Goal: Check status: Check status

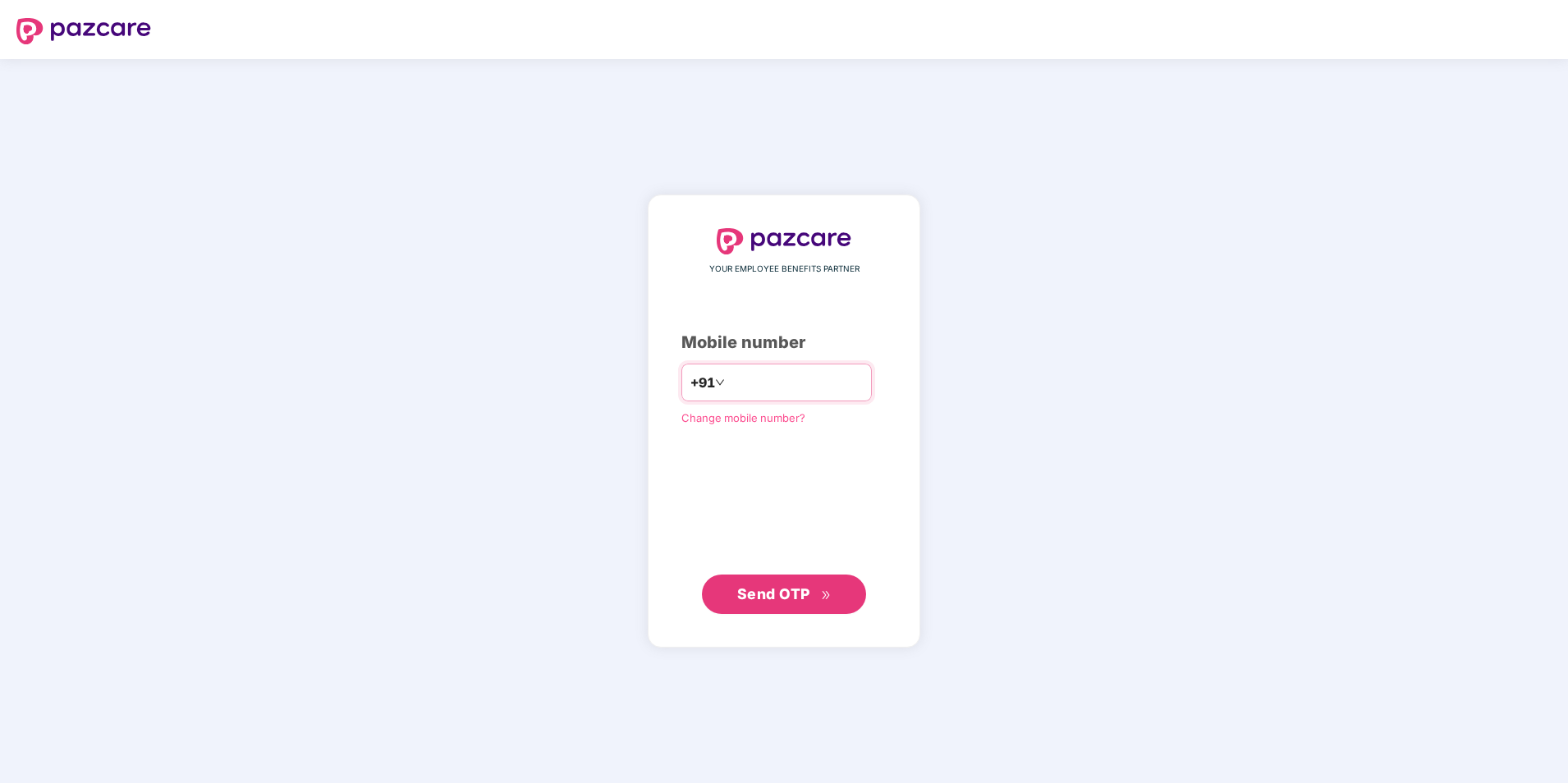
click at [728, 378] on input "**********" at bounding box center [795, 382] width 135 height 27
type input "**********"
click at [774, 591] on span "Send OTP" at bounding box center [774, 593] width 73 height 17
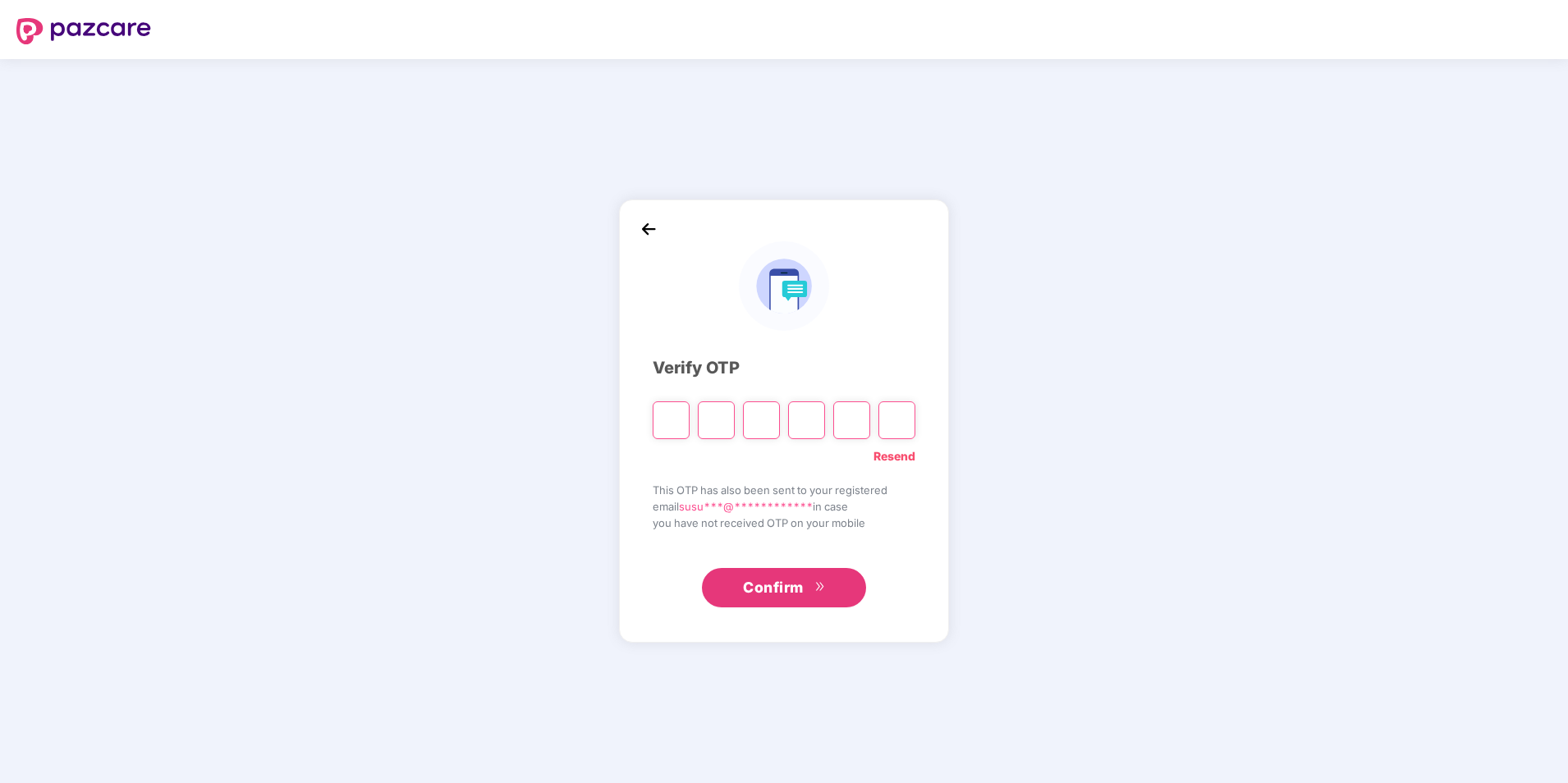
type input "*"
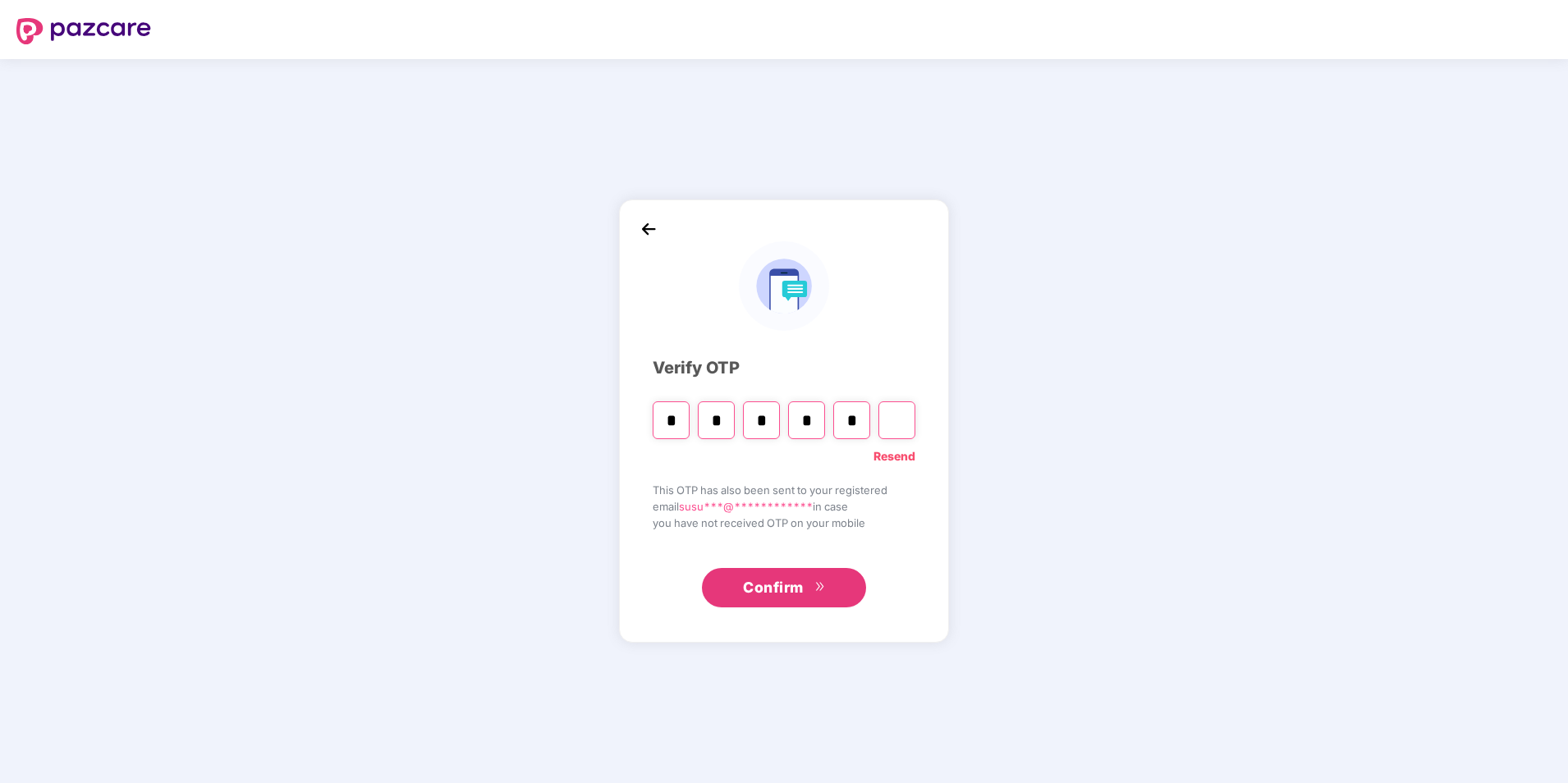
type input "*"
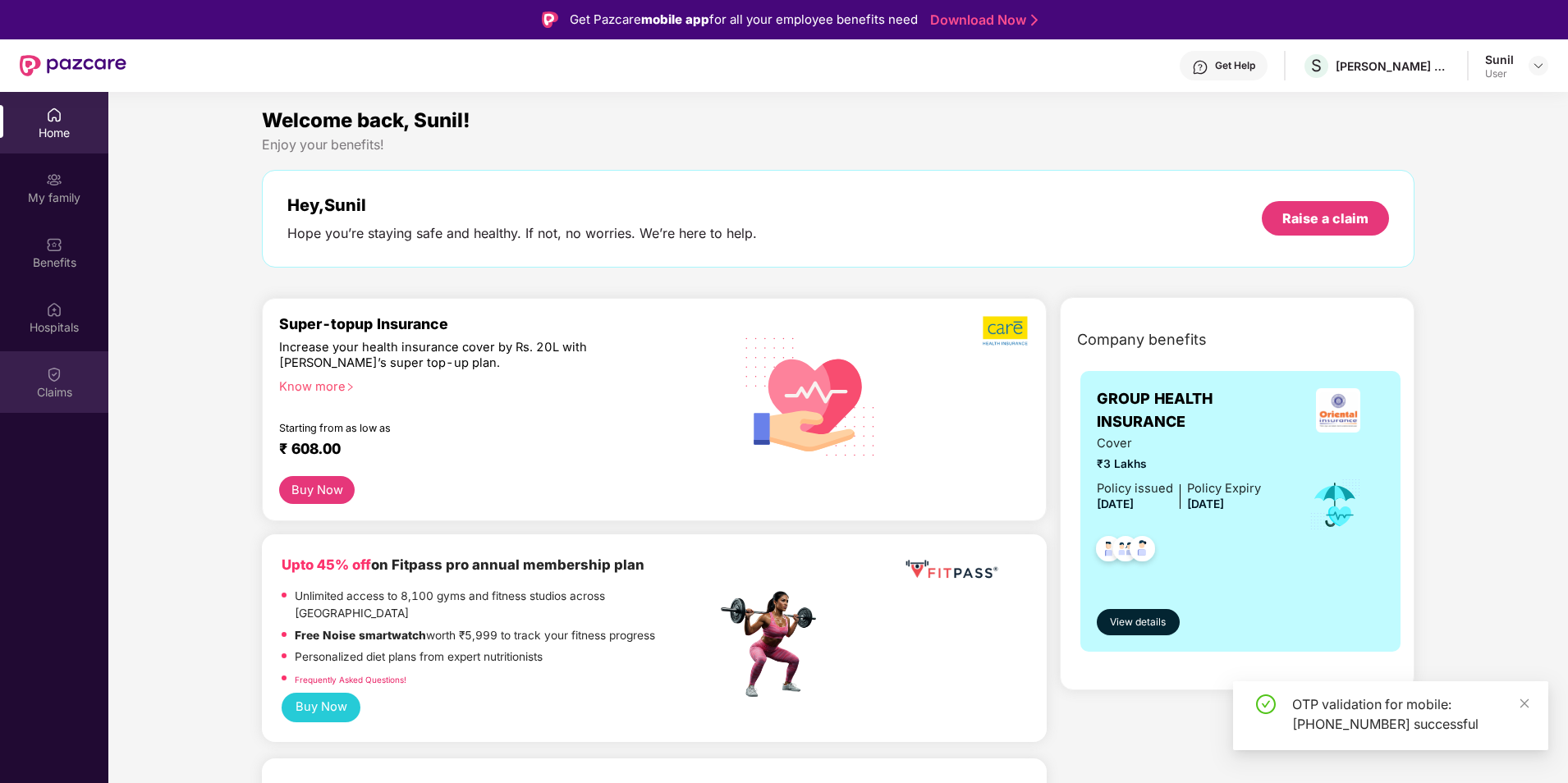
click at [42, 387] on div "Claims" at bounding box center [54, 393] width 108 height 16
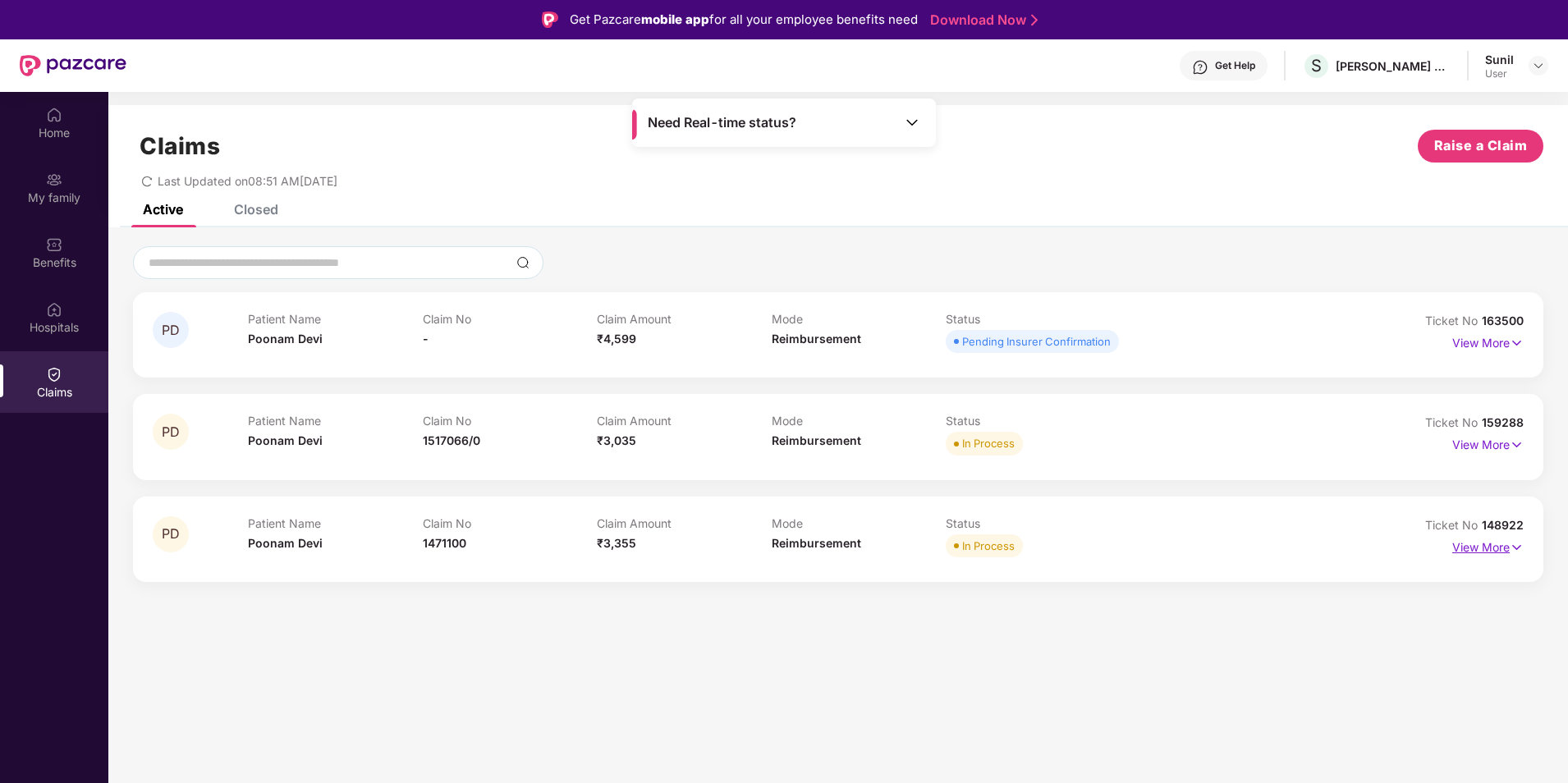
click at [1519, 551] on img at bounding box center [1517, 548] width 14 height 18
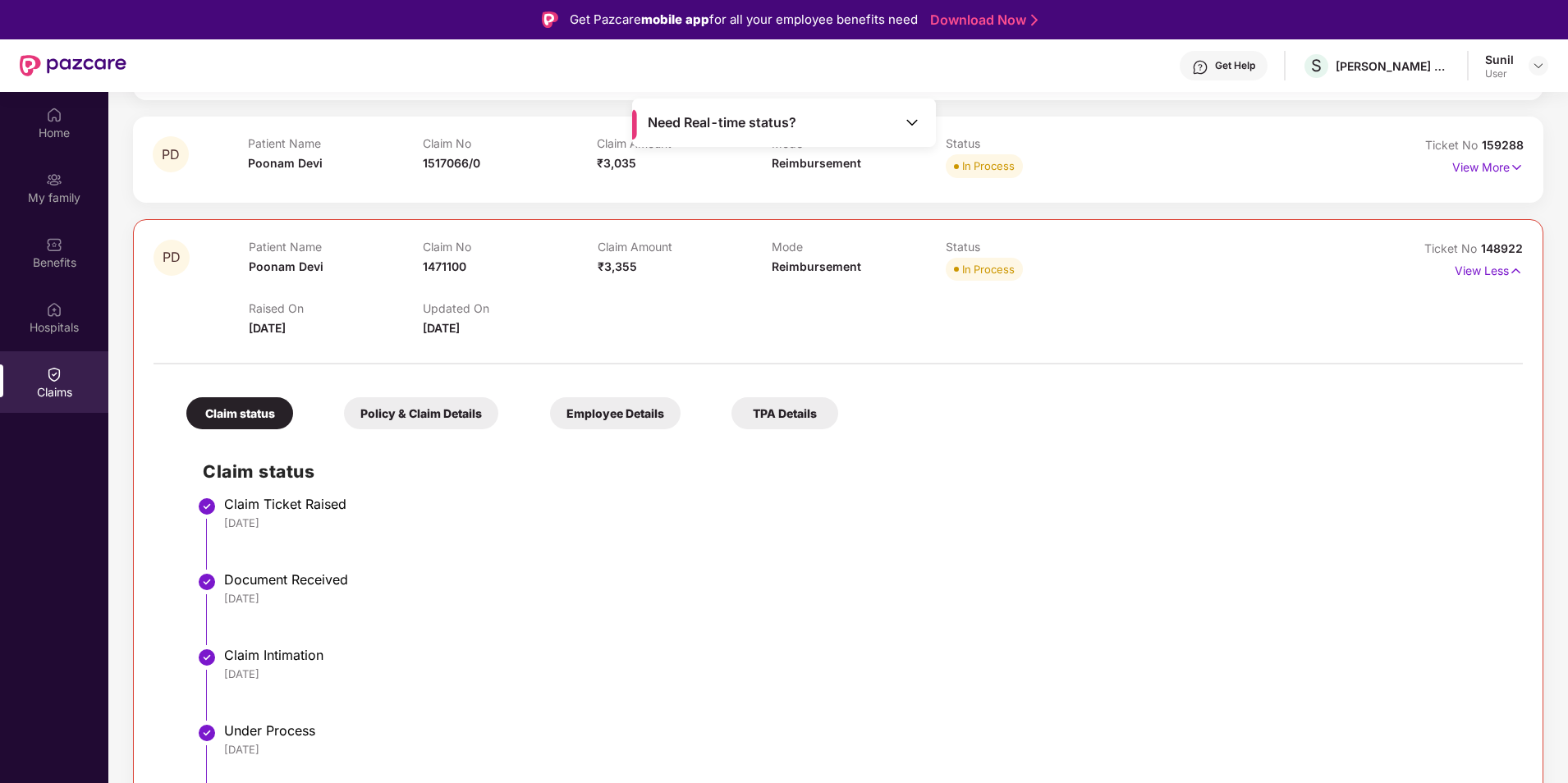
scroll to position [82, 0]
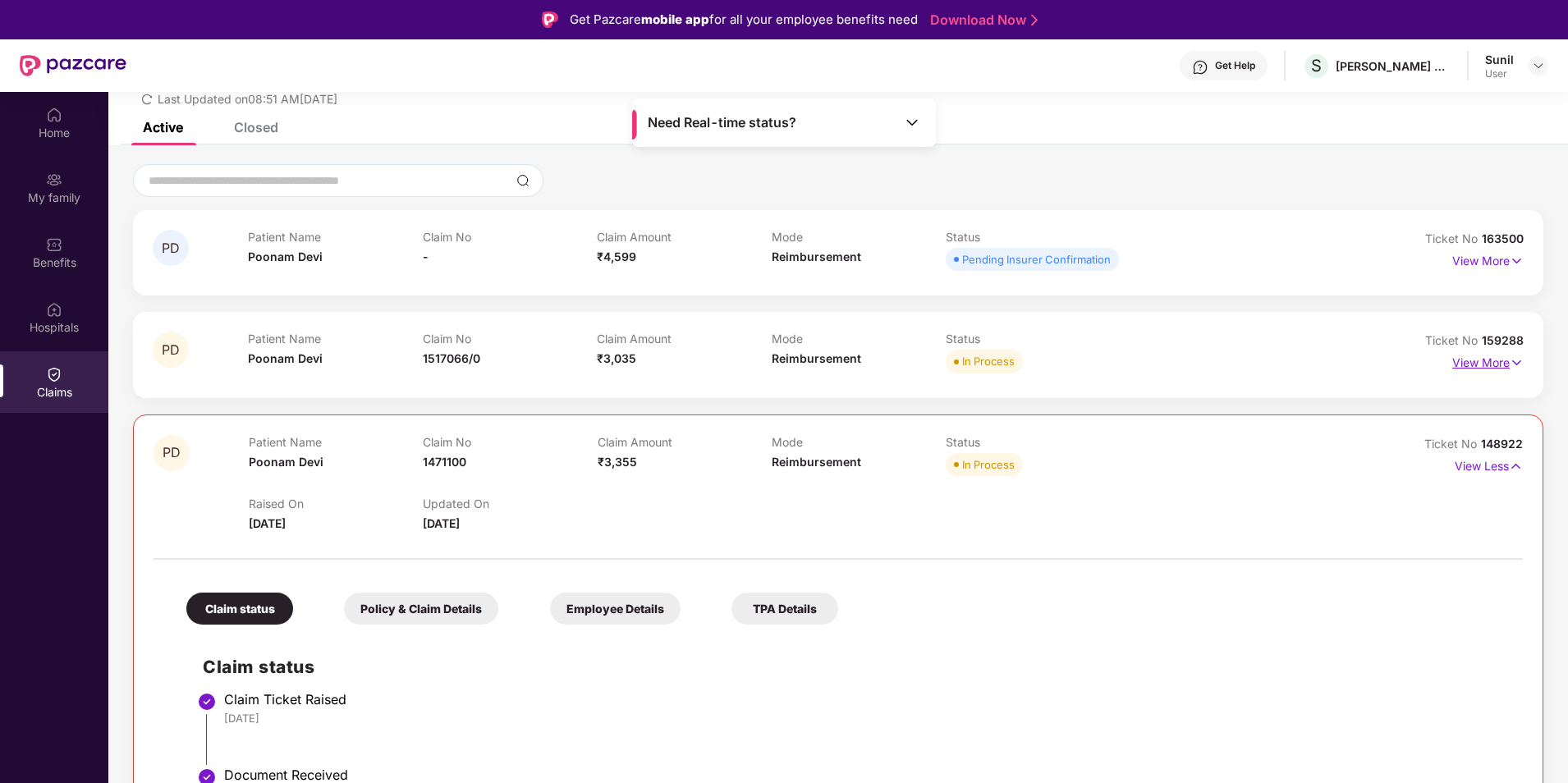
click at [1497, 364] on p "View More" at bounding box center [1488, 361] width 71 height 22
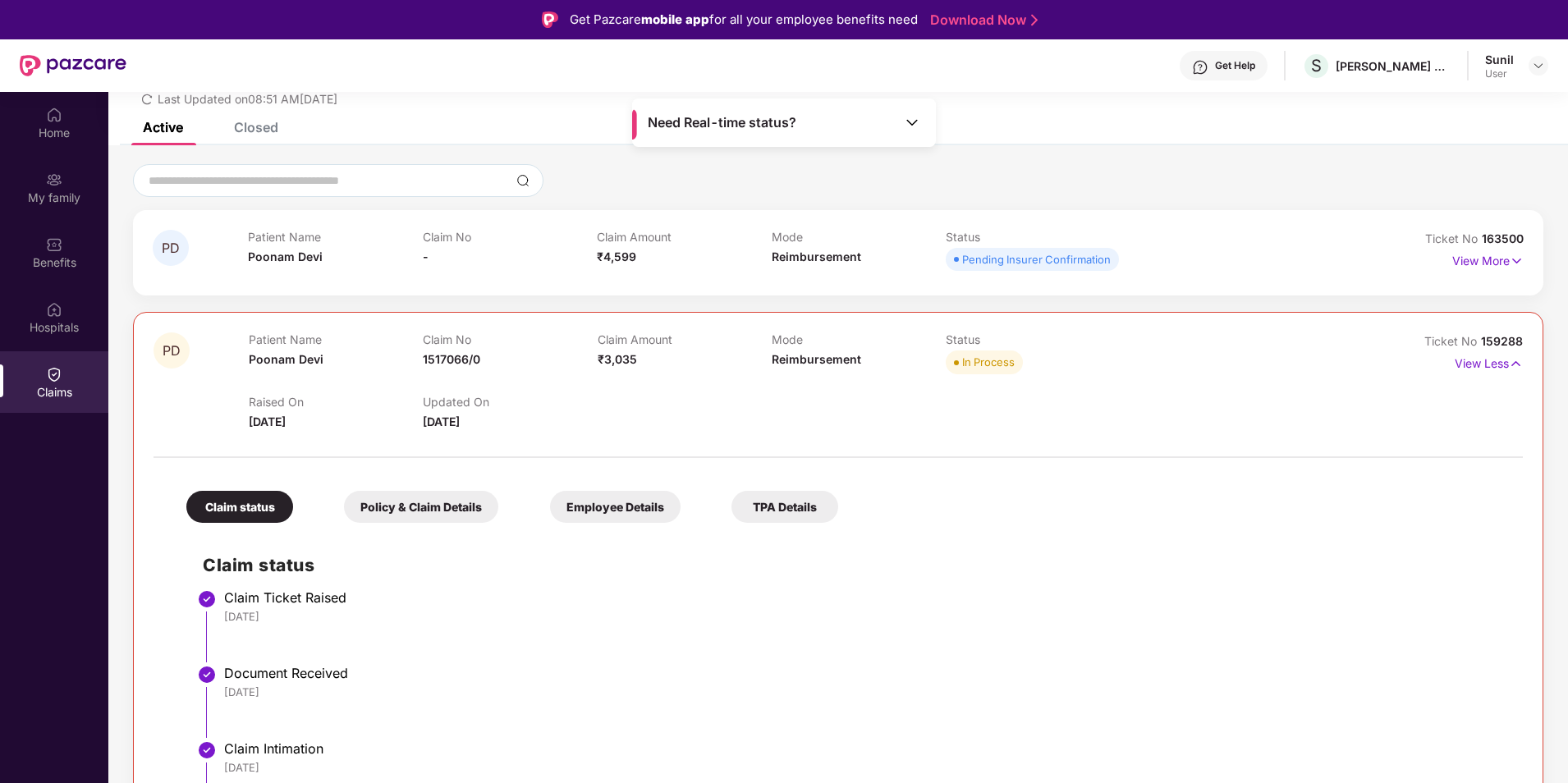
click at [1504, 270] on div "View More" at bounding box center [1488, 261] width 71 height 27
click at [1493, 262] on p "View More" at bounding box center [1488, 259] width 71 height 22
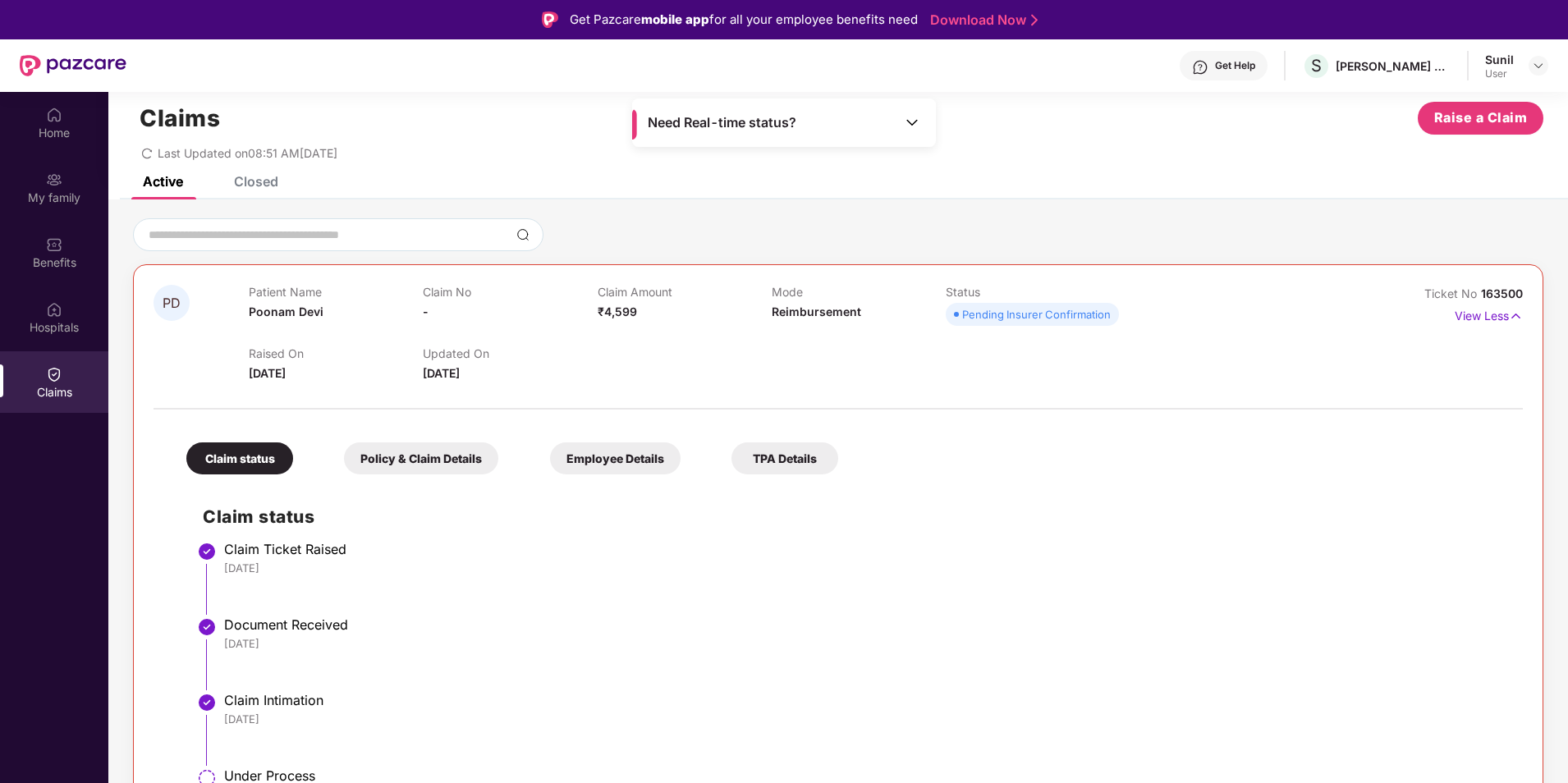
scroll to position [0, 0]
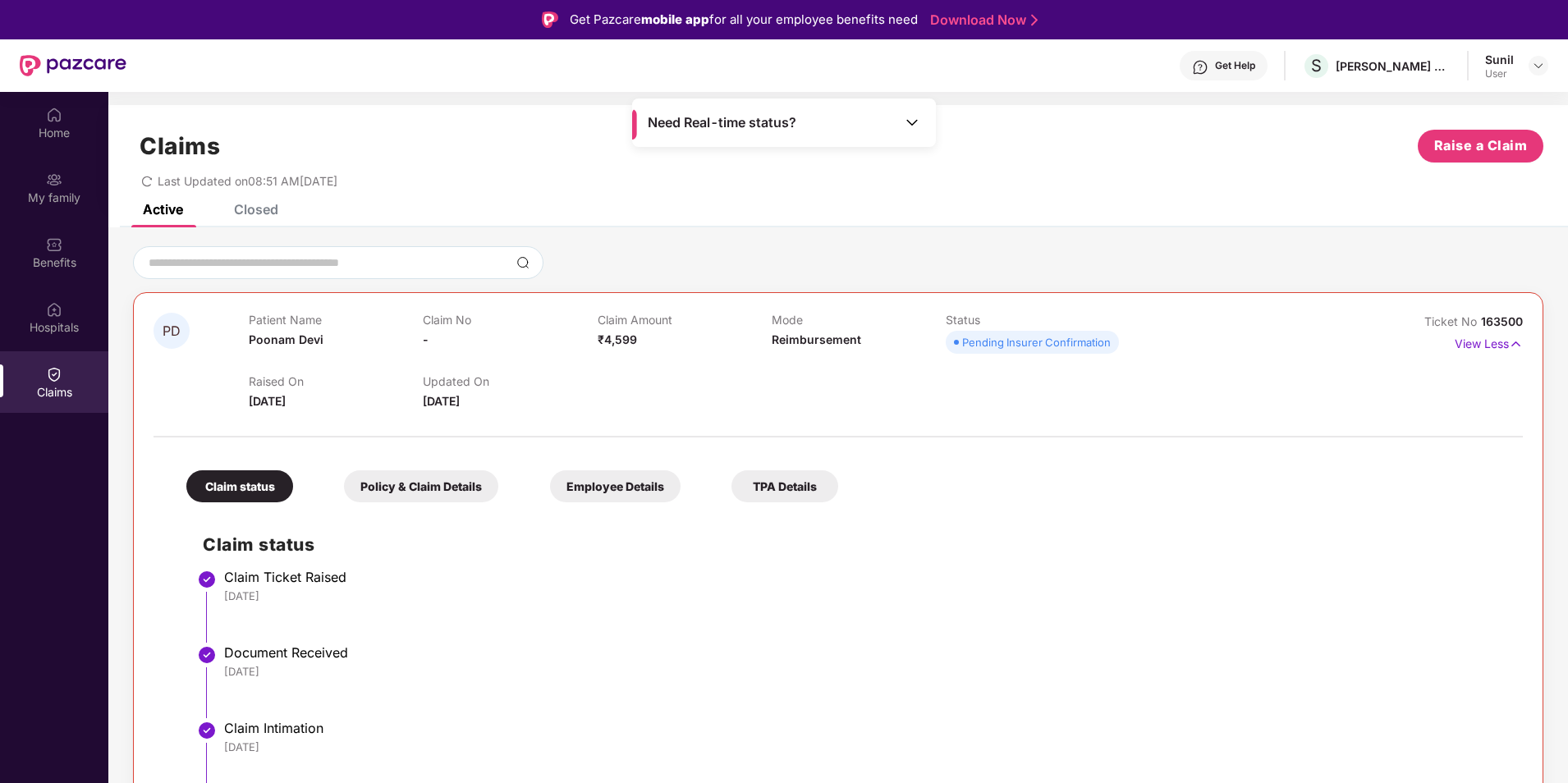
click at [273, 215] on div "Closed" at bounding box center [256, 210] width 44 height 16
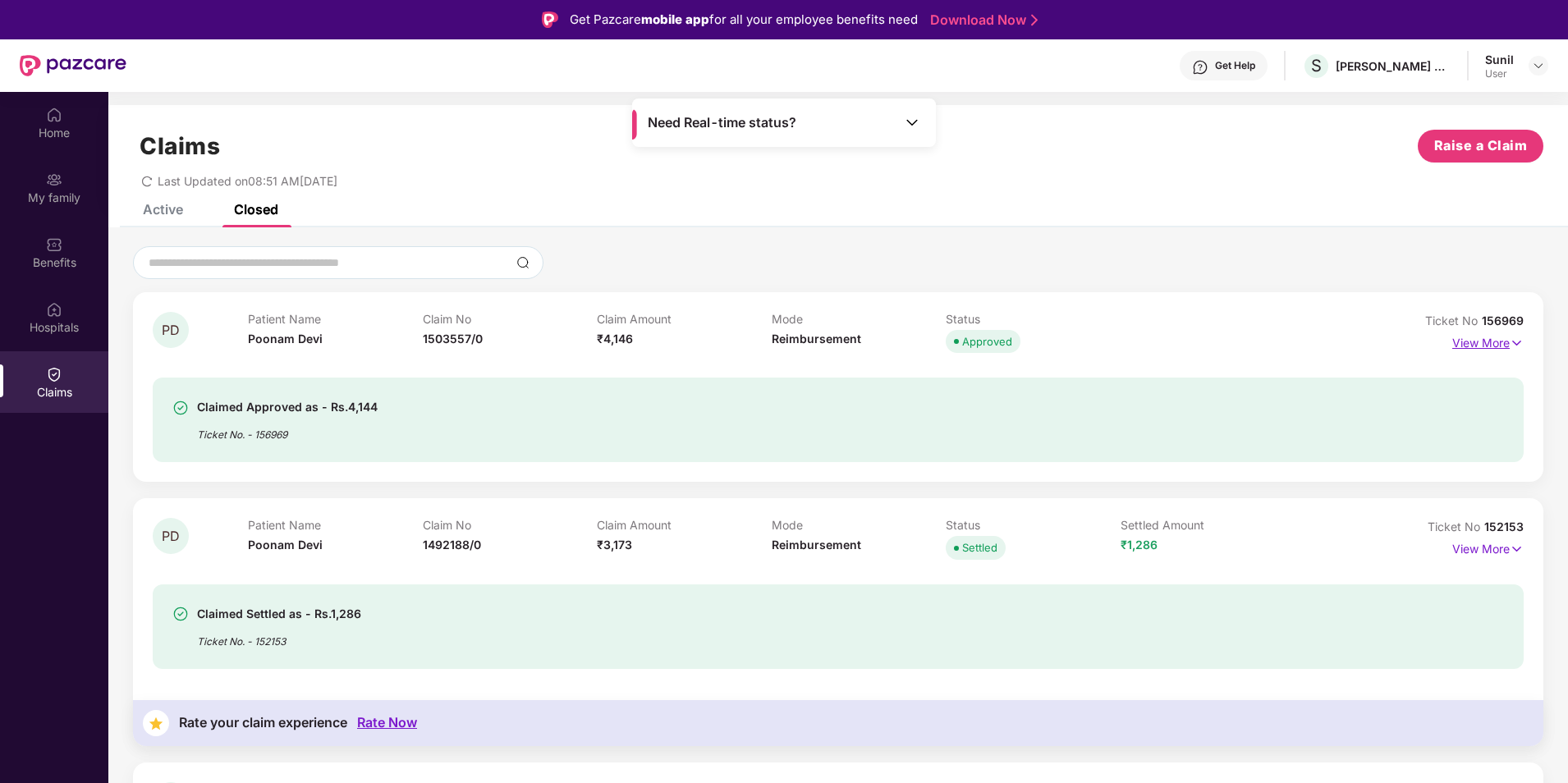
click at [1470, 347] on p "View More" at bounding box center [1488, 341] width 71 height 22
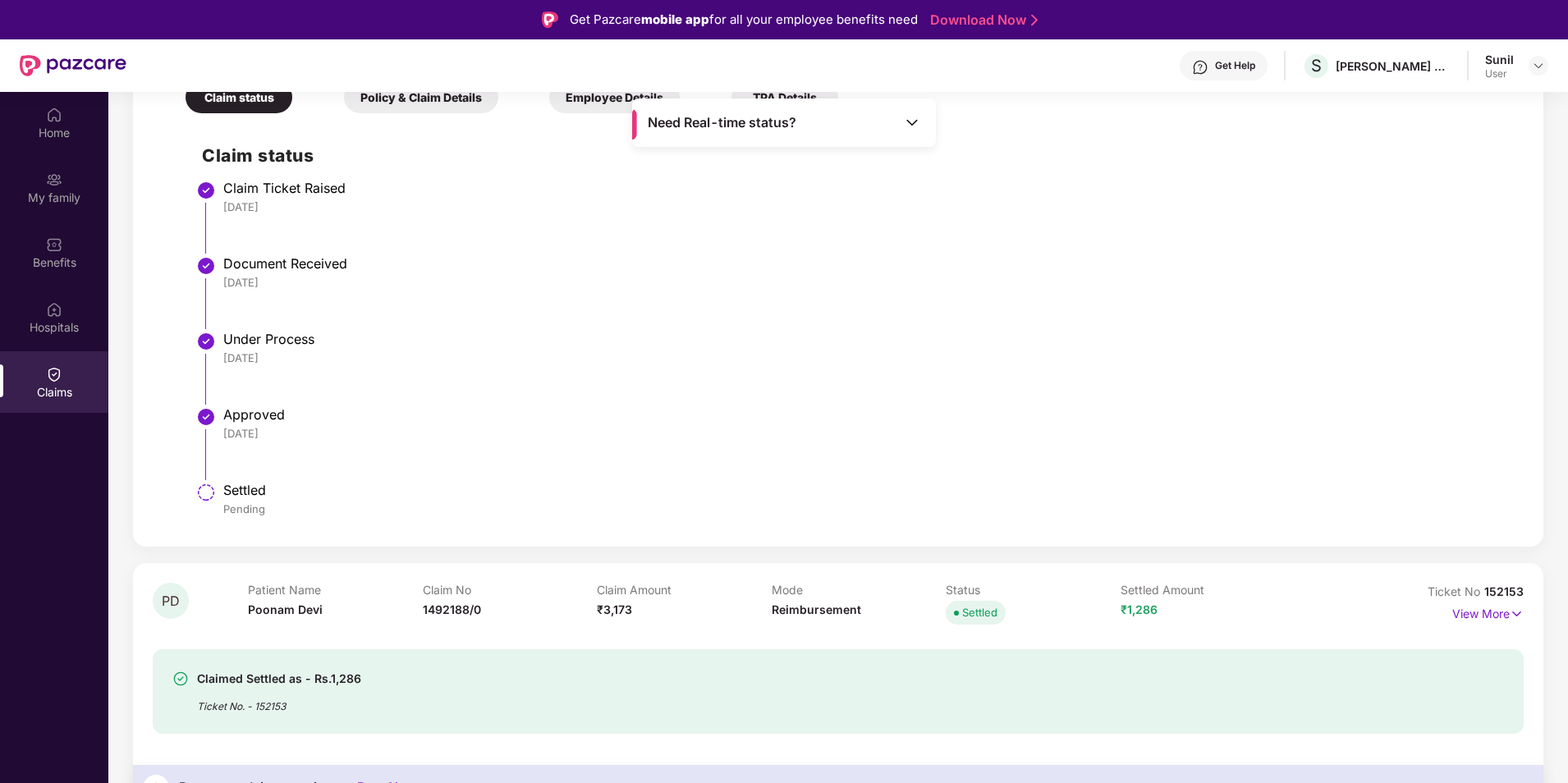
scroll to position [903, 0]
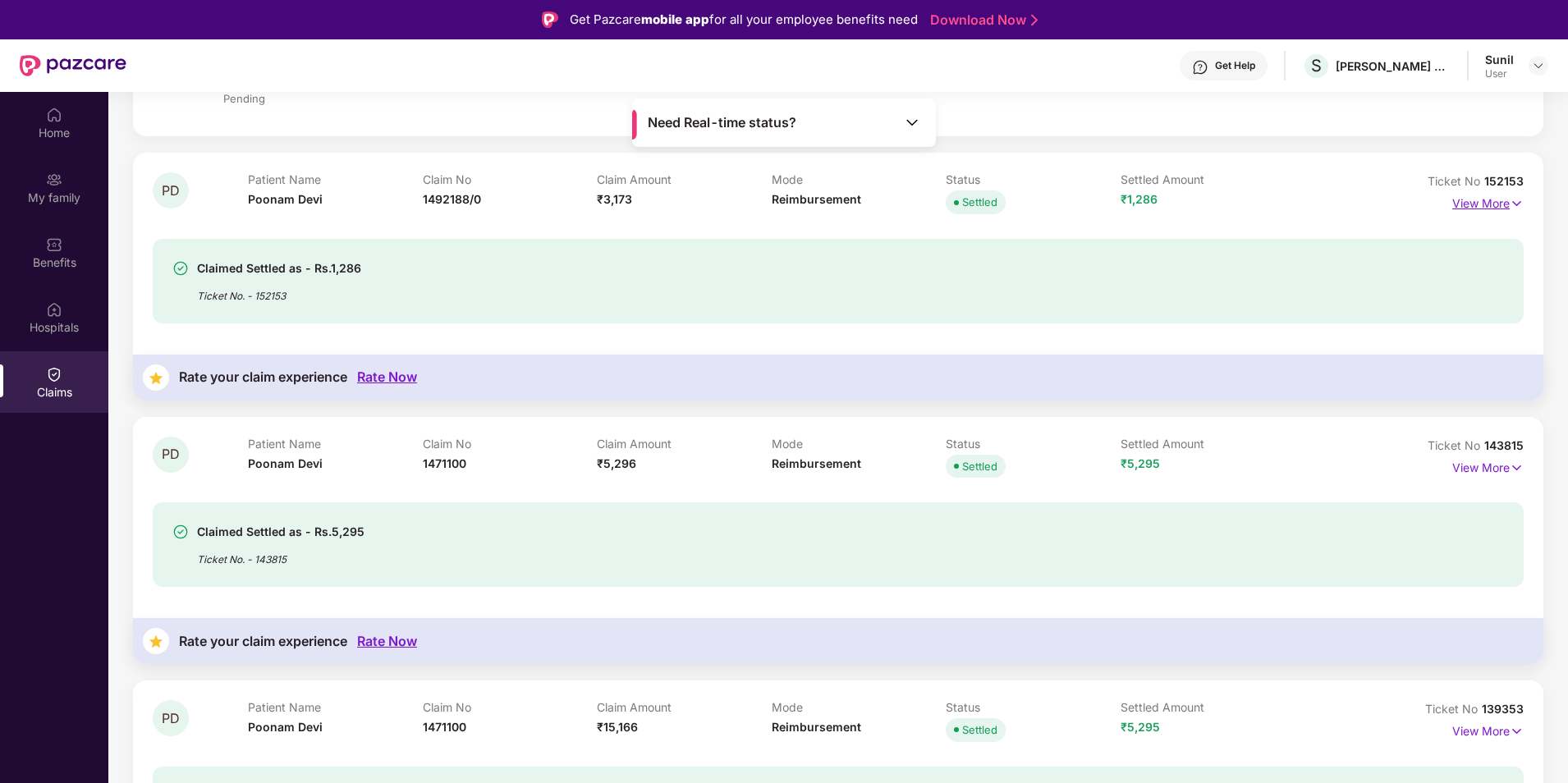
click at [1486, 204] on p "View More" at bounding box center [1488, 201] width 71 height 22
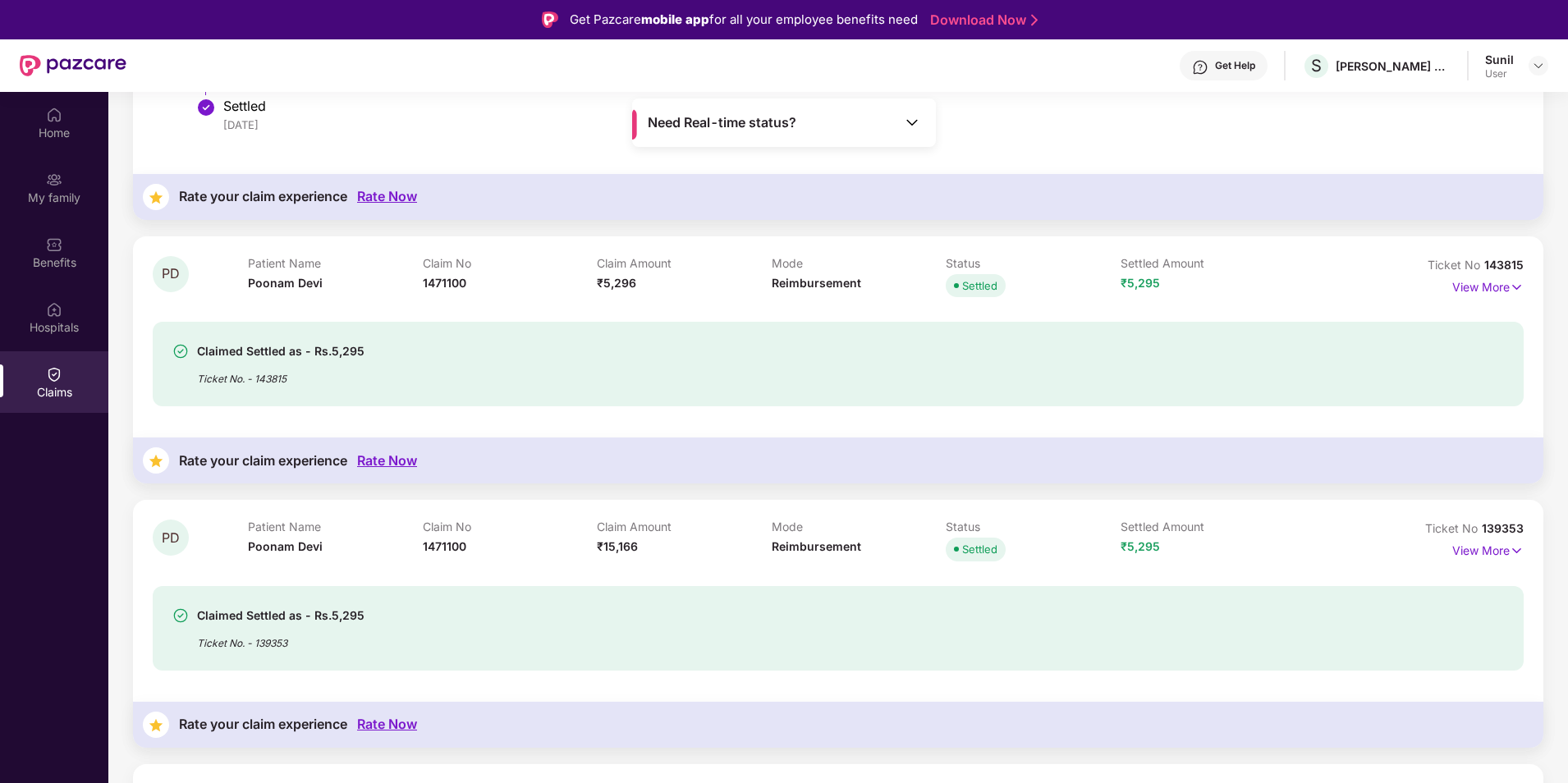
scroll to position [1642, 0]
click at [1492, 287] on p "View More" at bounding box center [1488, 285] width 71 height 22
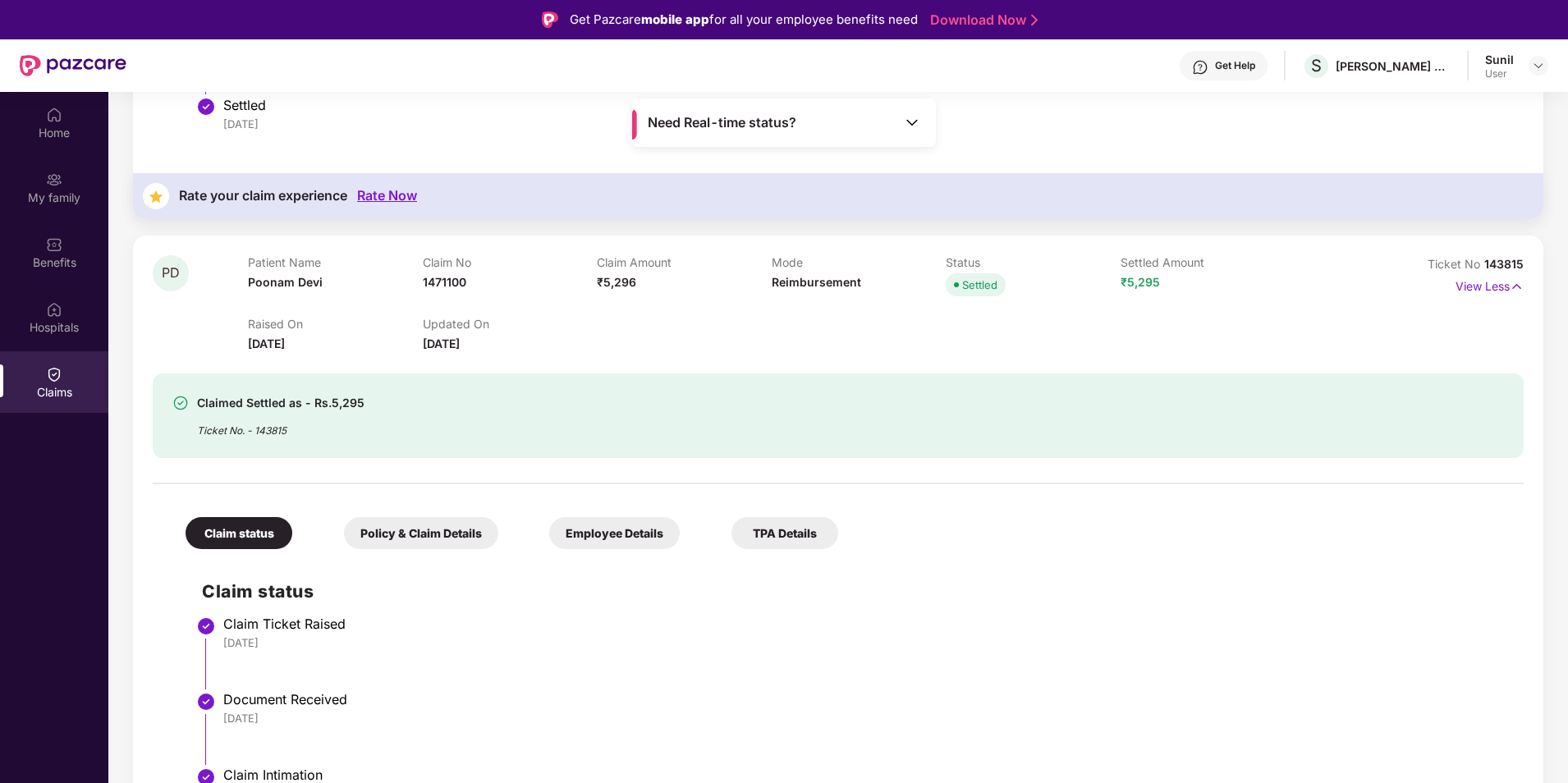
click at [1480, 269] on span "Ticket No" at bounding box center [1456, 264] width 57 height 14
click at [1472, 289] on p "View Less" at bounding box center [1490, 285] width 68 height 22
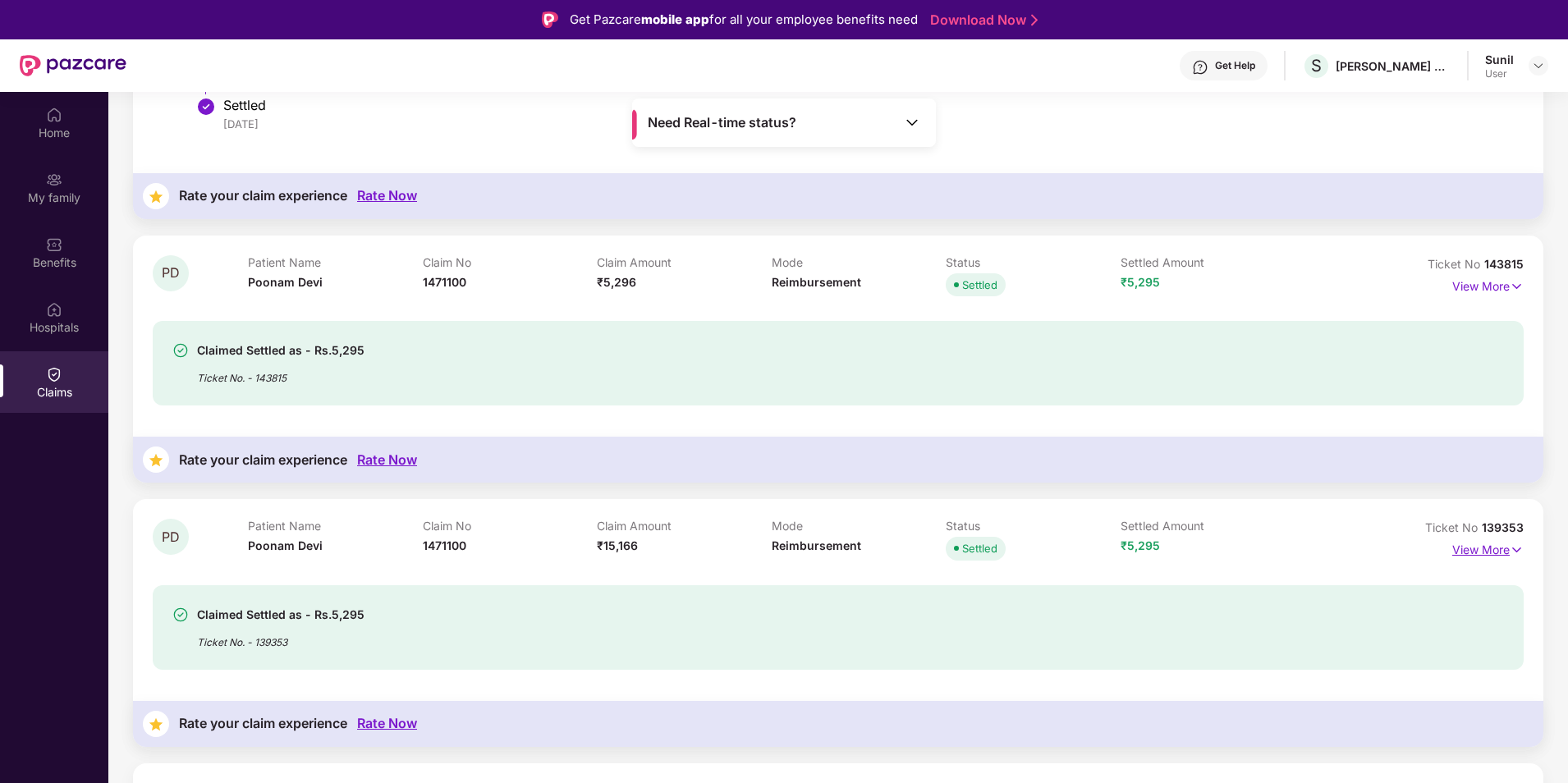
click at [1482, 551] on p "View More" at bounding box center [1488, 548] width 71 height 22
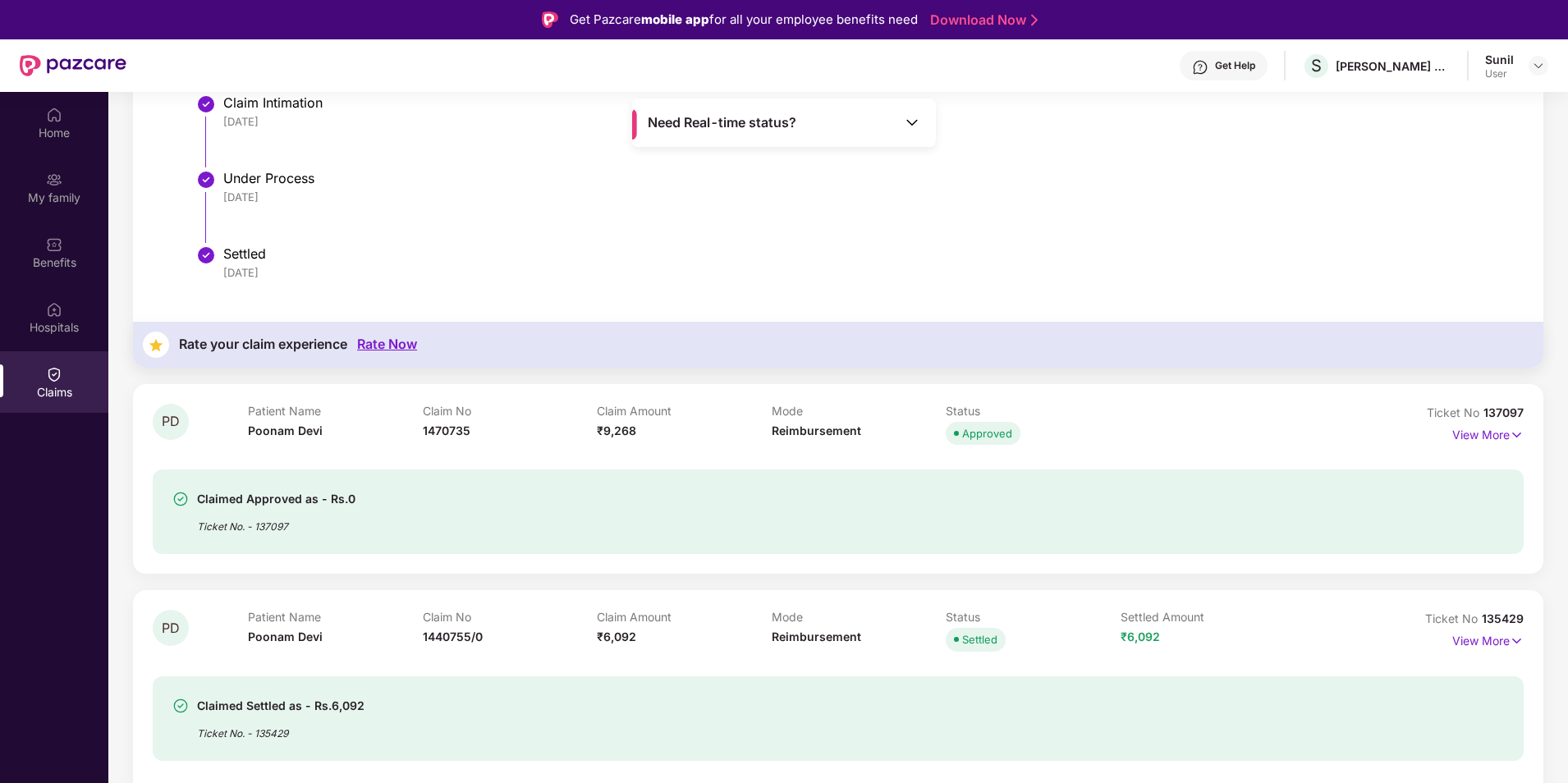
scroll to position [2791, 0]
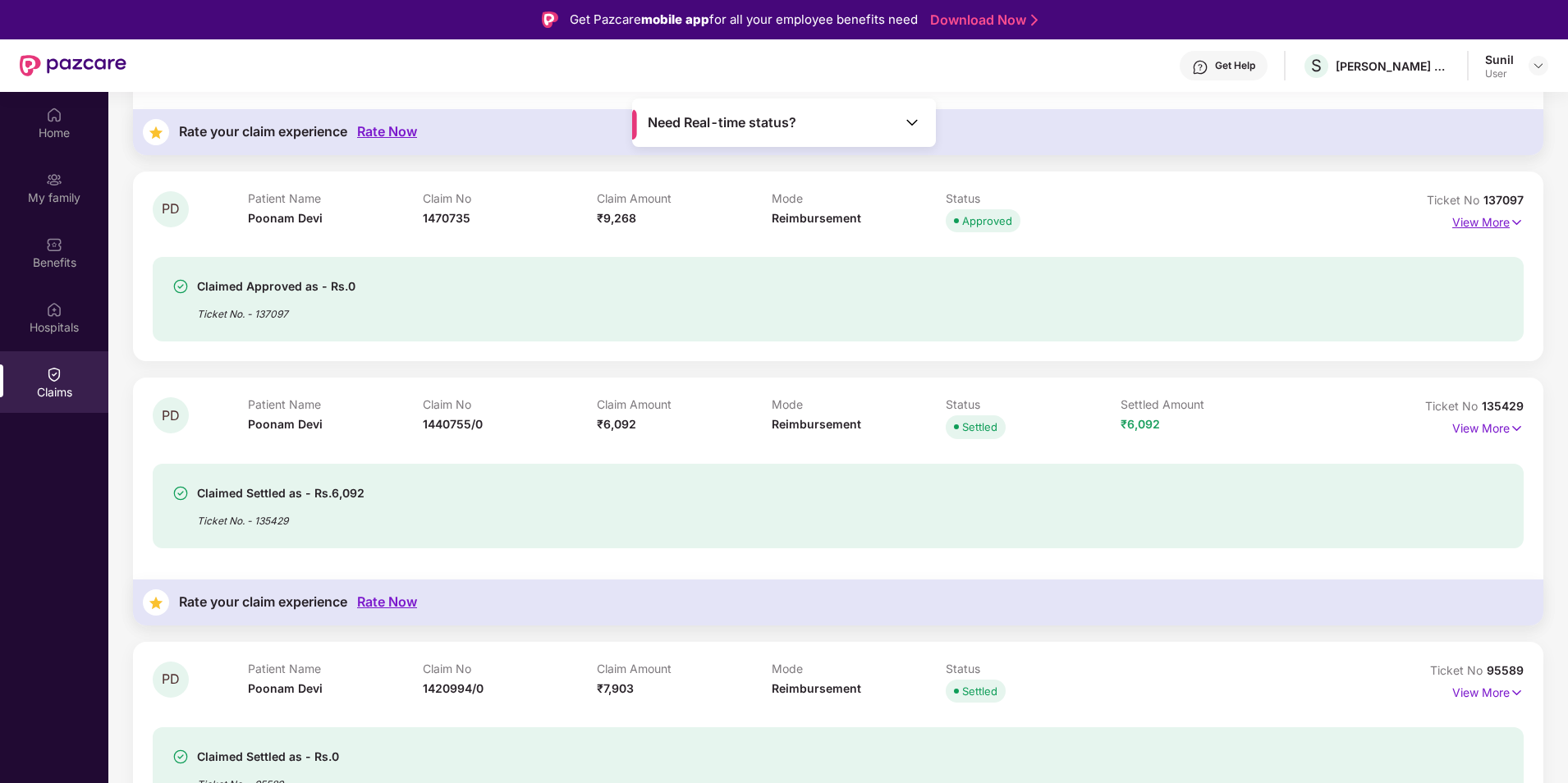
click at [1481, 225] on p "View More" at bounding box center [1488, 221] width 71 height 22
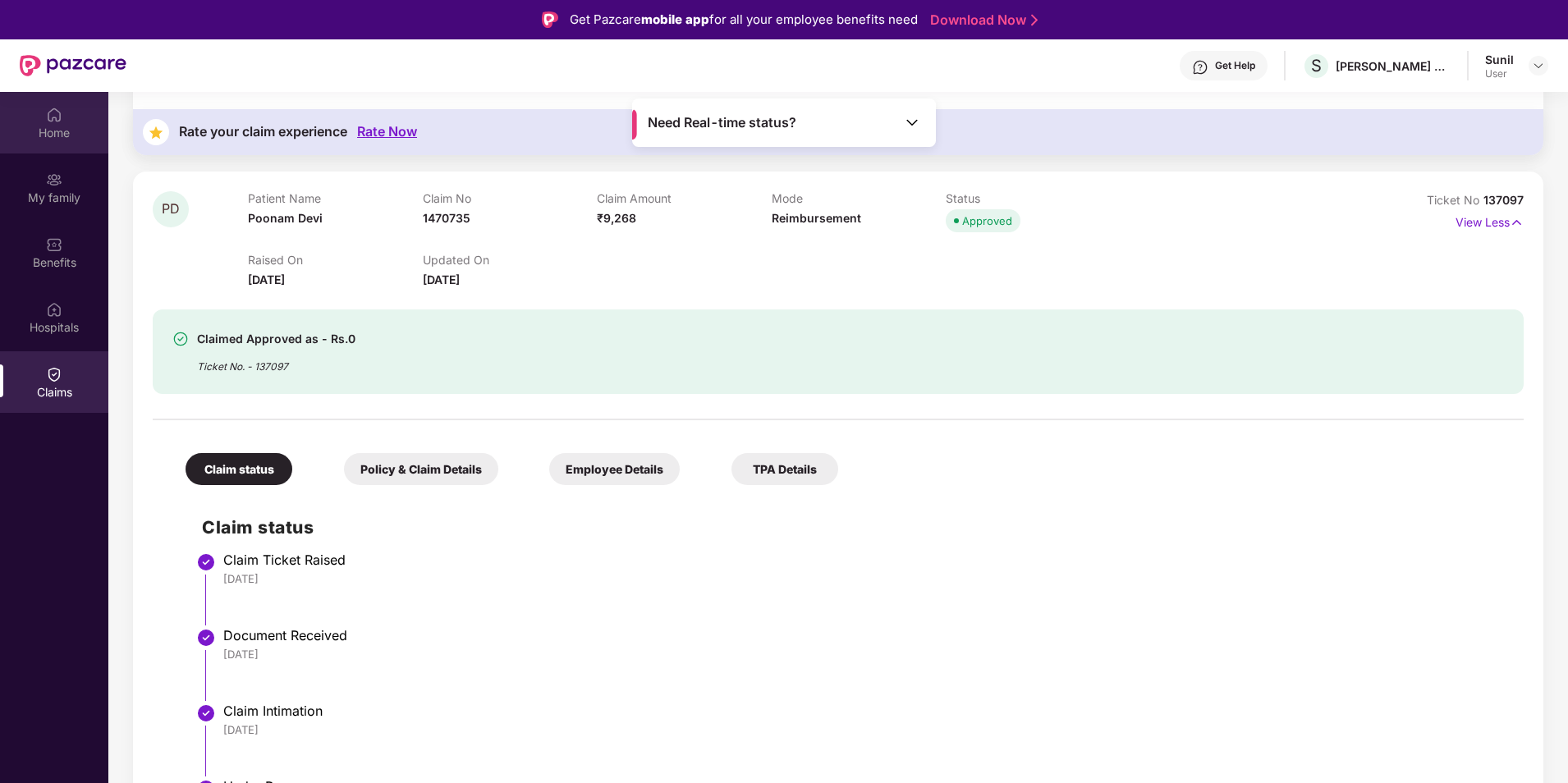
click at [41, 122] on div "Home" at bounding box center [54, 122] width 108 height 61
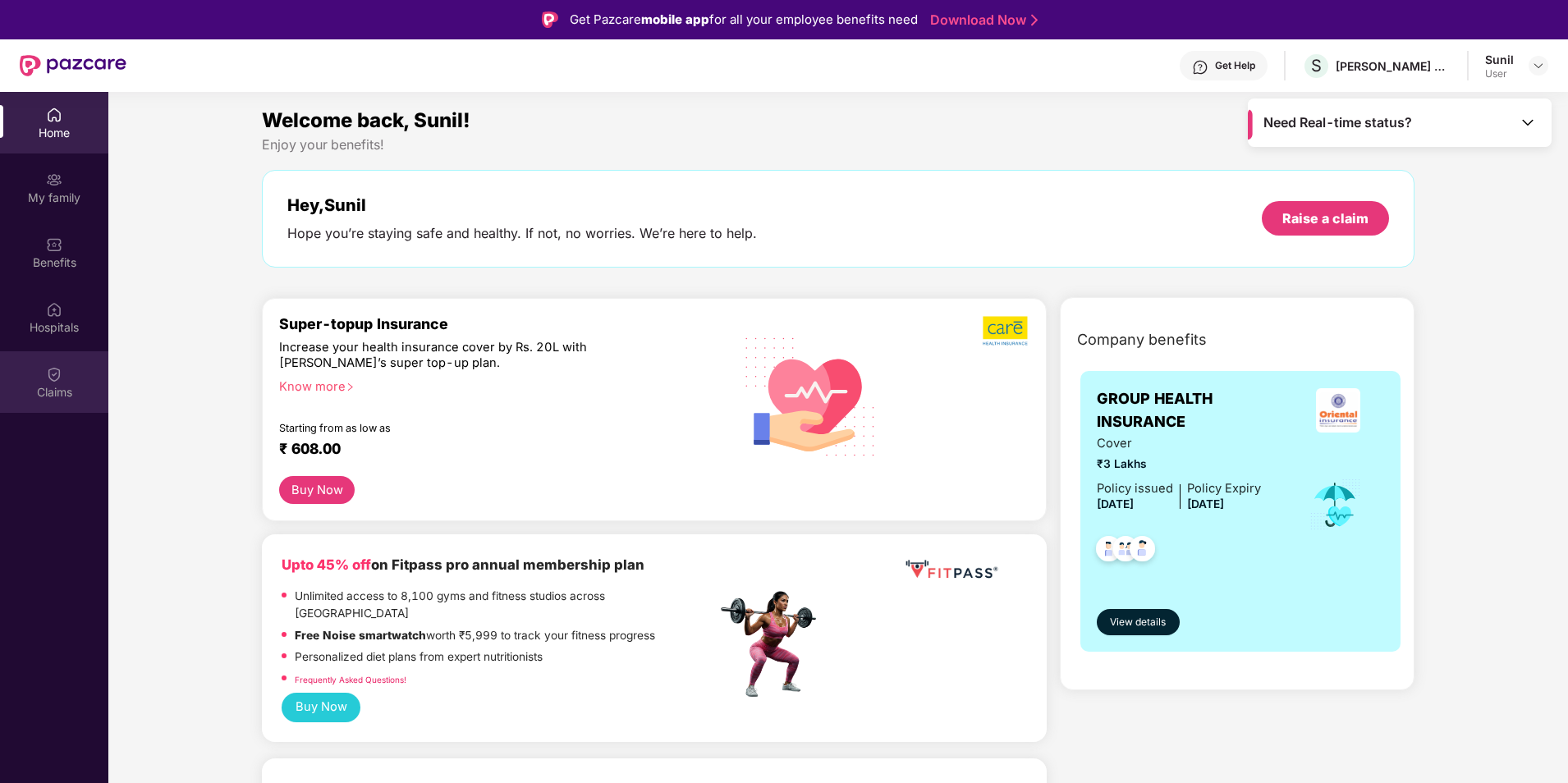
click at [63, 386] on div "Claims" at bounding box center [54, 393] width 108 height 16
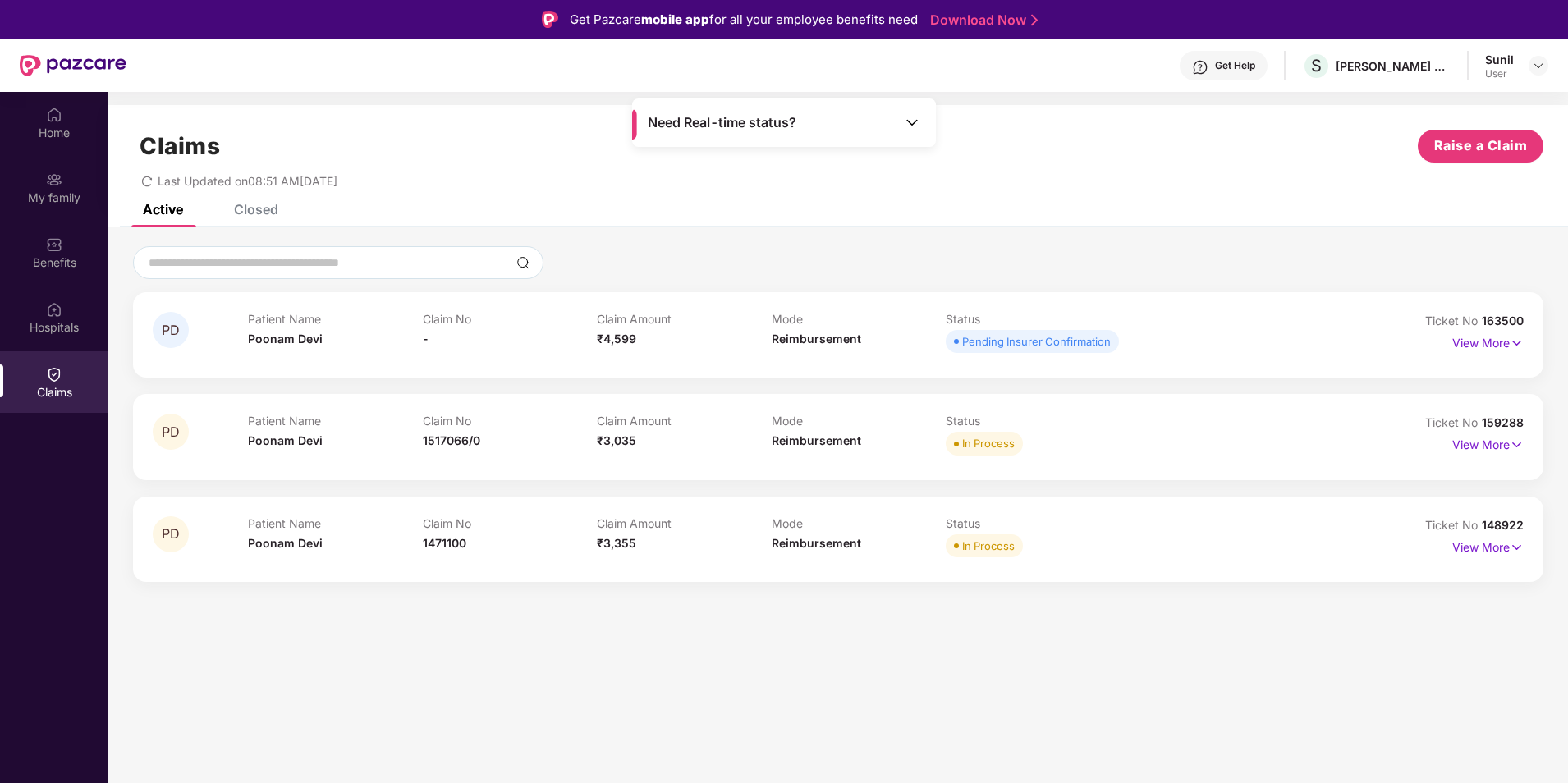
click at [259, 213] on div "Closed" at bounding box center [256, 210] width 44 height 16
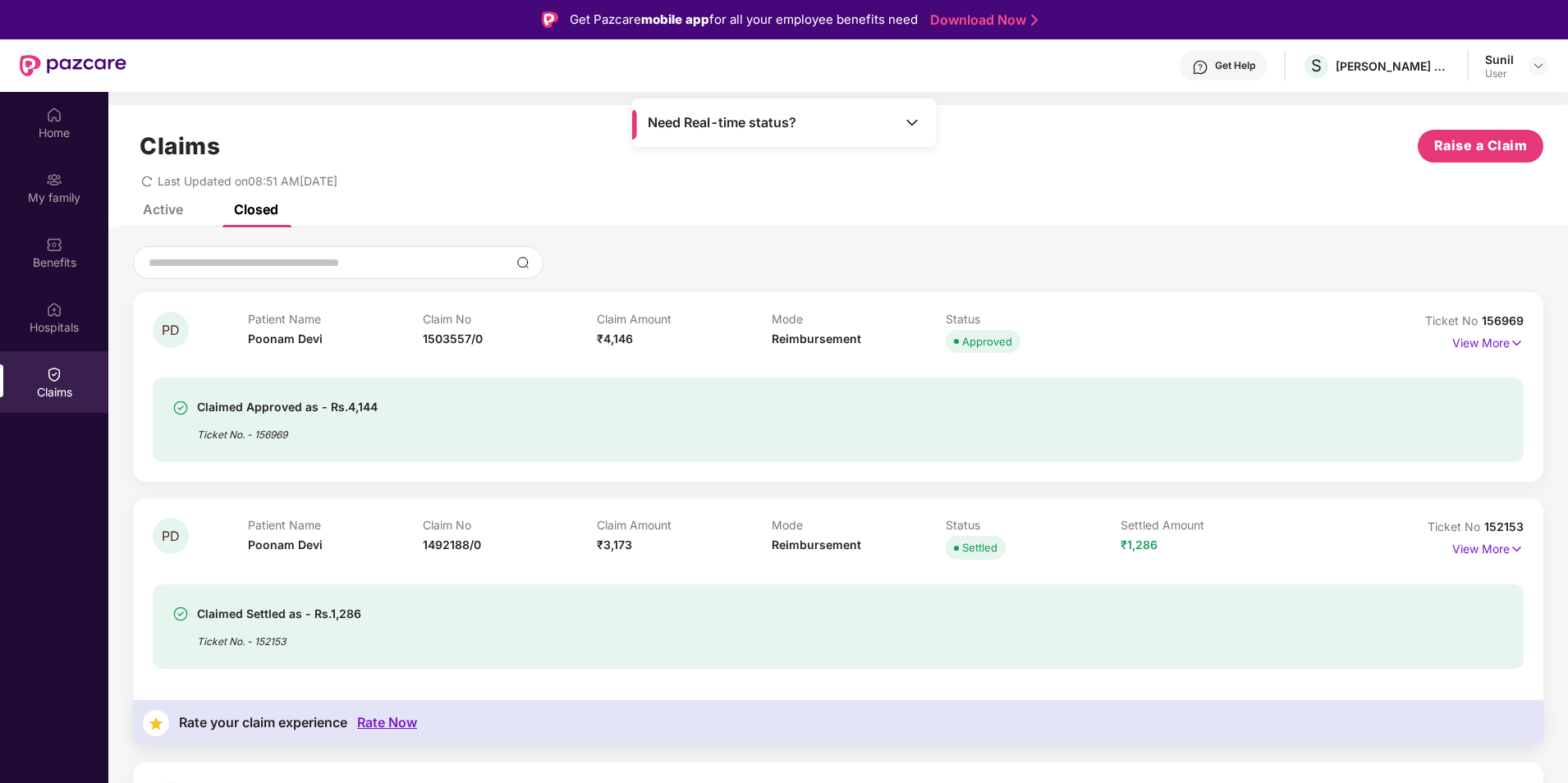
click at [153, 208] on div "Active" at bounding box center [163, 210] width 40 height 16
